Goal: Transaction & Acquisition: Purchase product/service

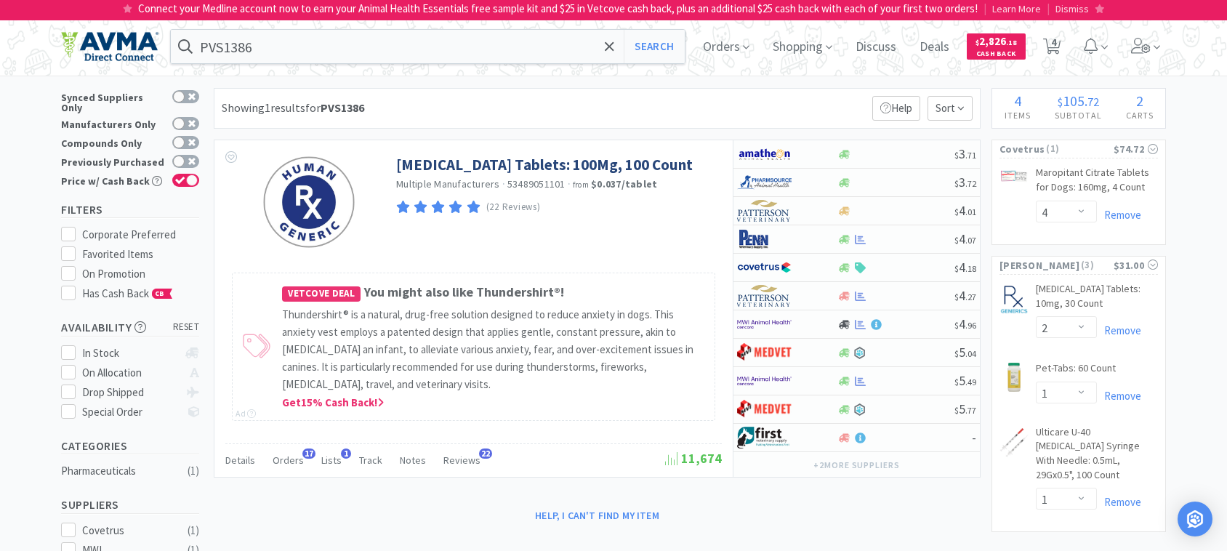
select select "4"
select select "2"
select select "1"
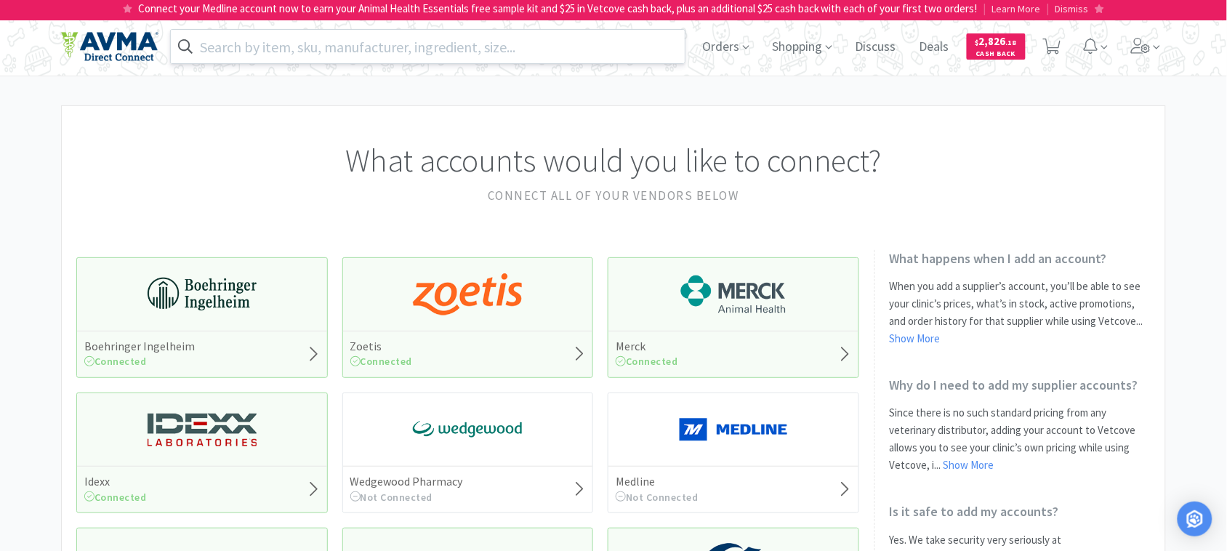
click at [288, 49] on input "text" at bounding box center [428, 46] width 514 height 33
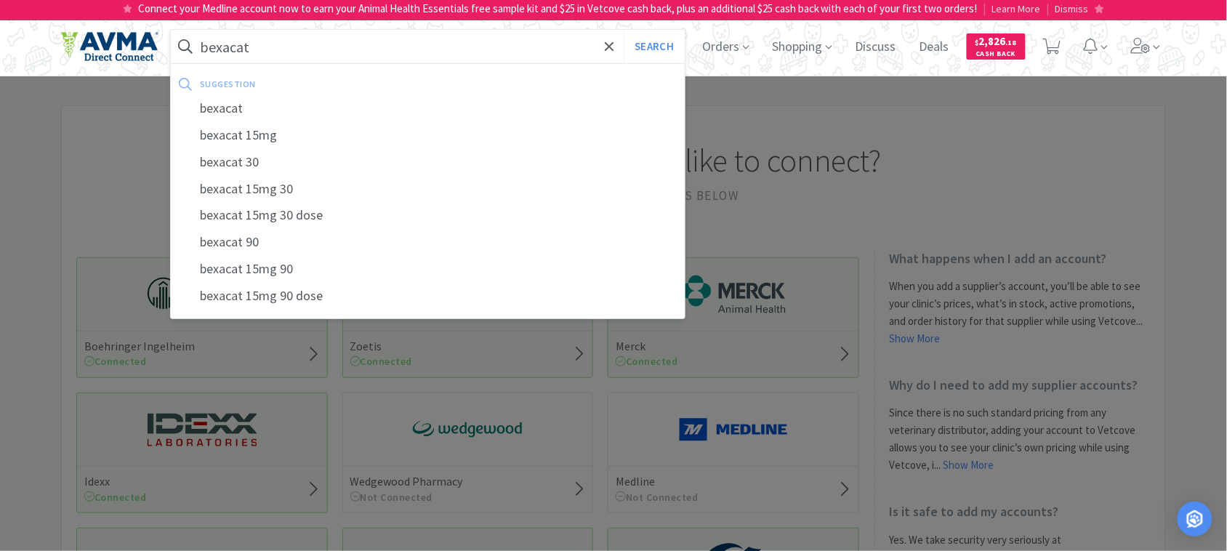
type input "bexacat"
click at [624, 30] on button "Search" at bounding box center [654, 46] width 60 height 33
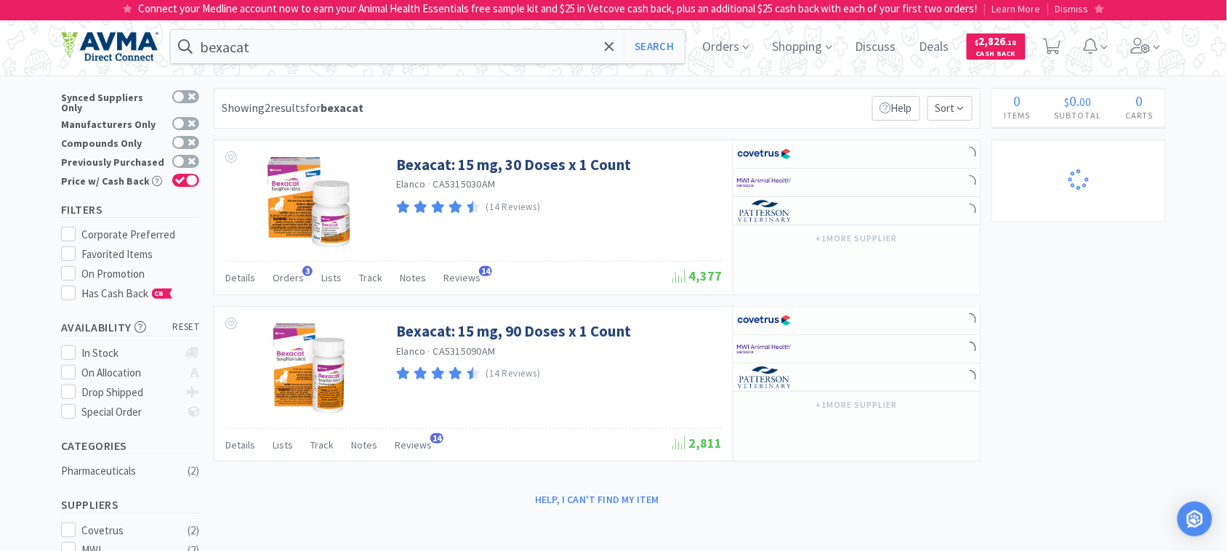
select select "2"
select select "1"
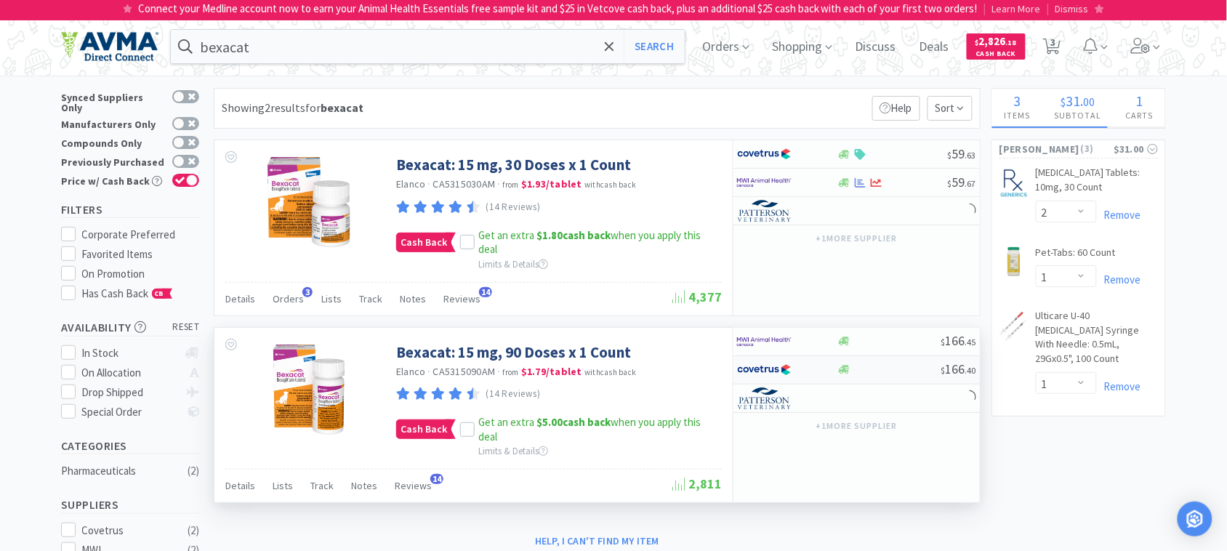
select select "4"
